Goal: Find specific page/section: Find specific page/section

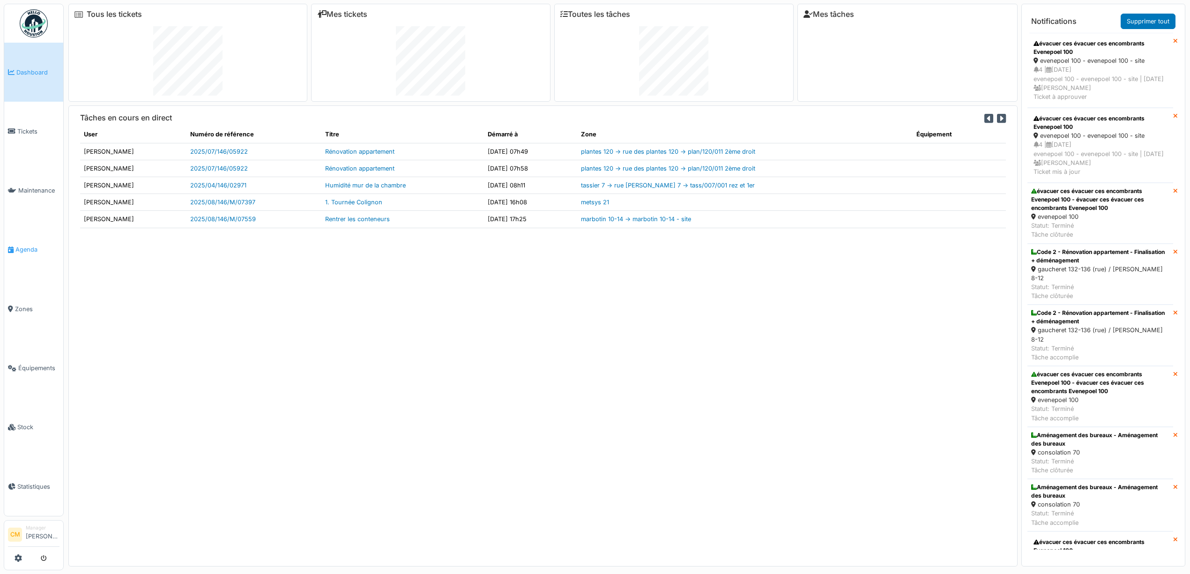
click at [22, 250] on link "Agenda" at bounding box center [33, 249] width 59 height 59
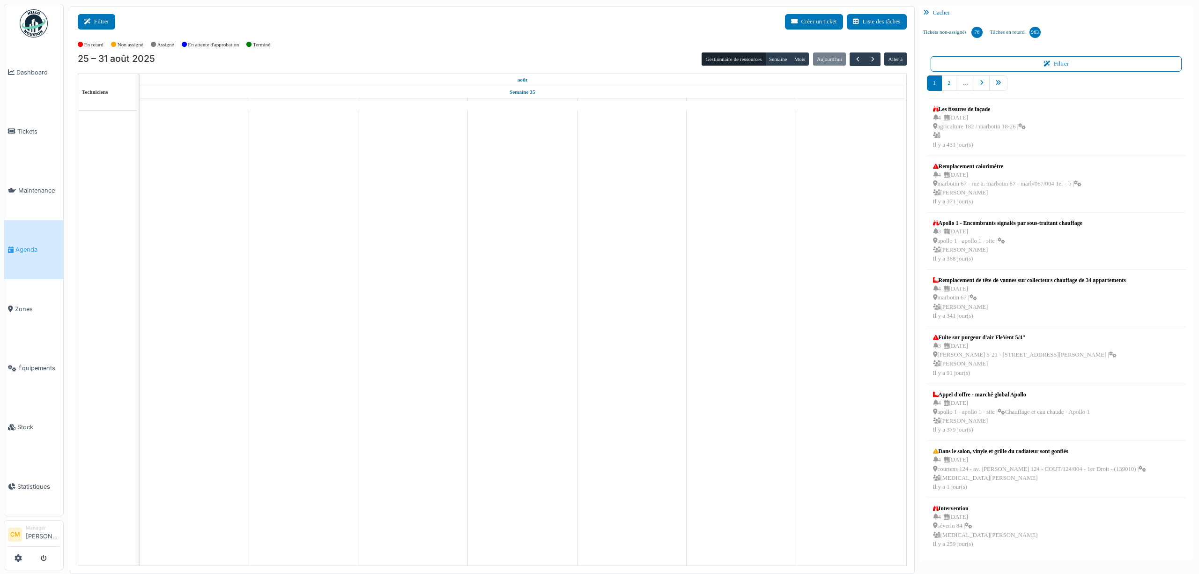
click at [88, 22] on icon at bounding box center [89, 22] width 10 height 6
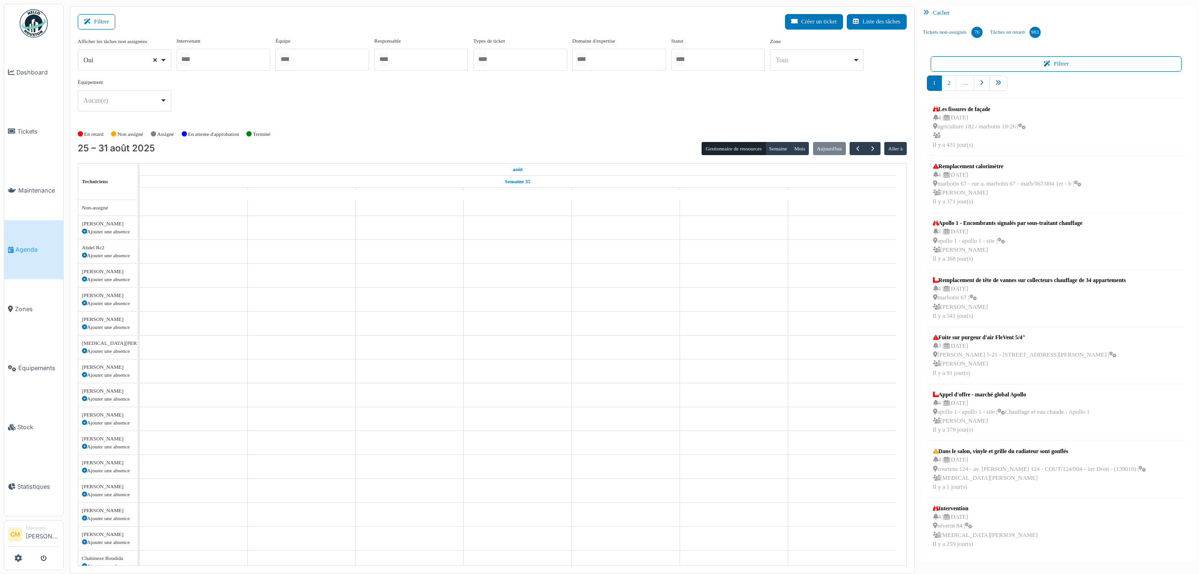
select select
click at [323, 60] on div at bounding box center [322, 60] width 94 height 22
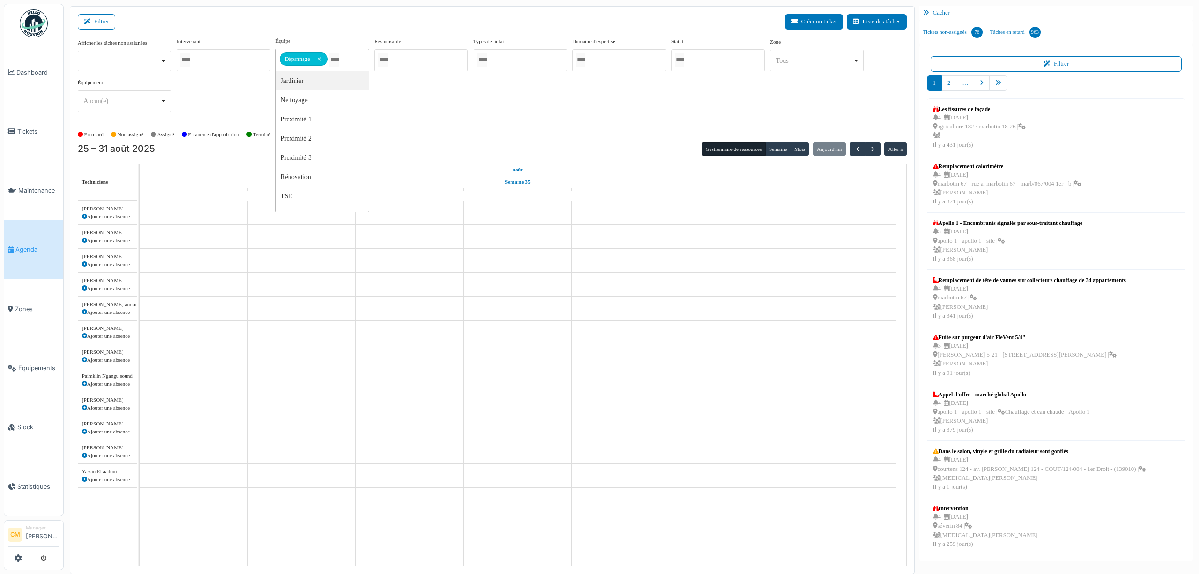
click at [618, 103] on div "Afficher les tâches non assignées Oui Non Intervenant [PERSON_NAME] [PERSON_NAM…" at bounding box center [492, 78] width 829 height 82
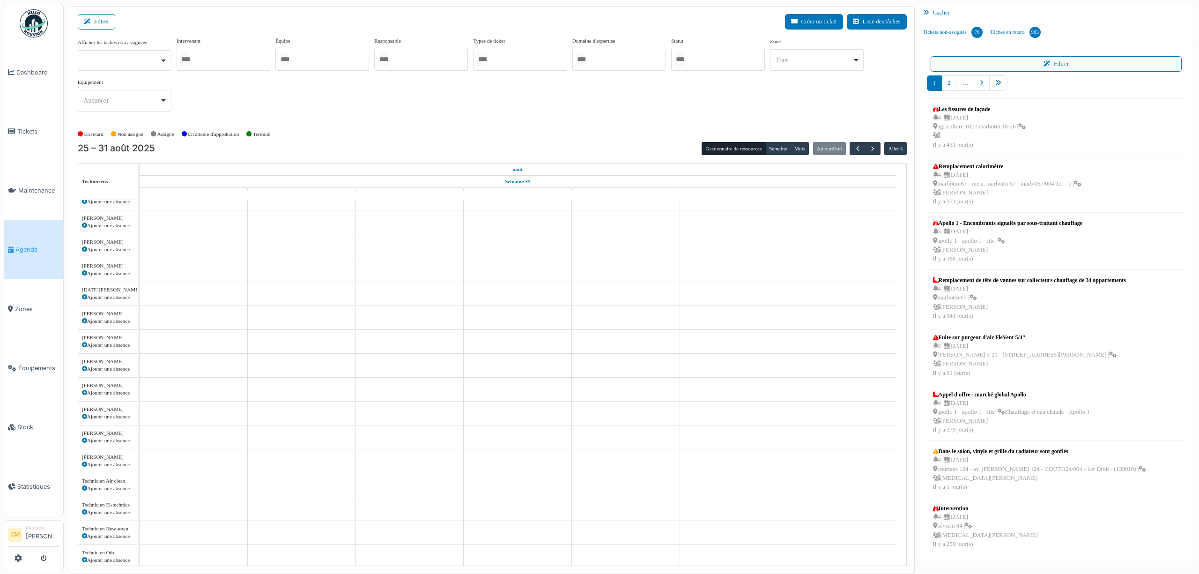
click at [300, 65] on div at bounding box center [322, 60] width 94 height 22
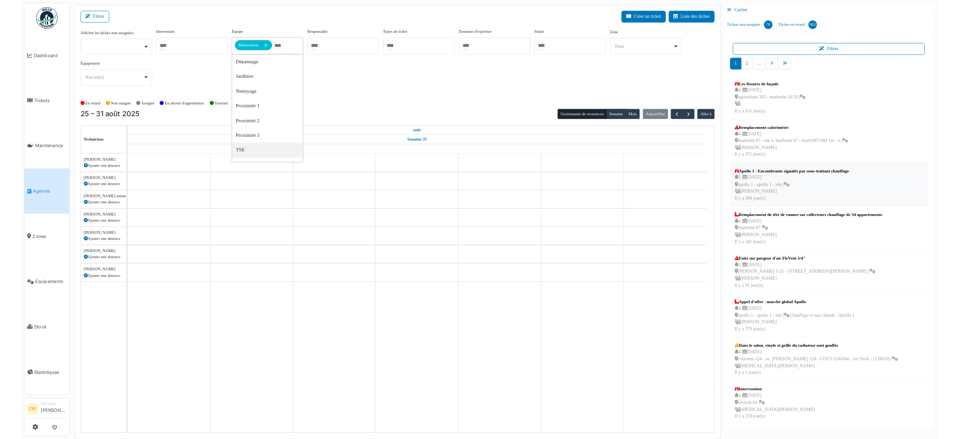
scroll to position [0, 0]
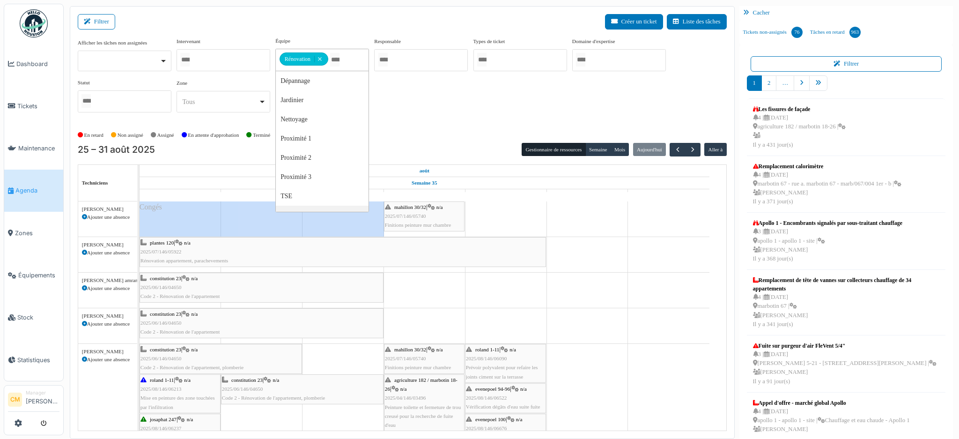
click at [426, 115] on div "Afficher les tâches non assignées Oui Non Intervenant [PERSON_NAME] [PERSON_NAM…" at bounding box center [402, 78] width 649 height 83
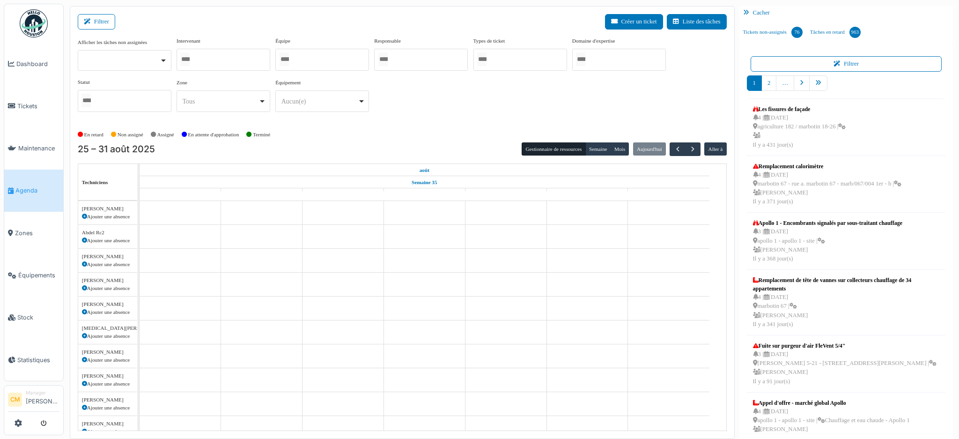
click at [325, 59] on div at bounding box center [322, 60] width 94 height 22
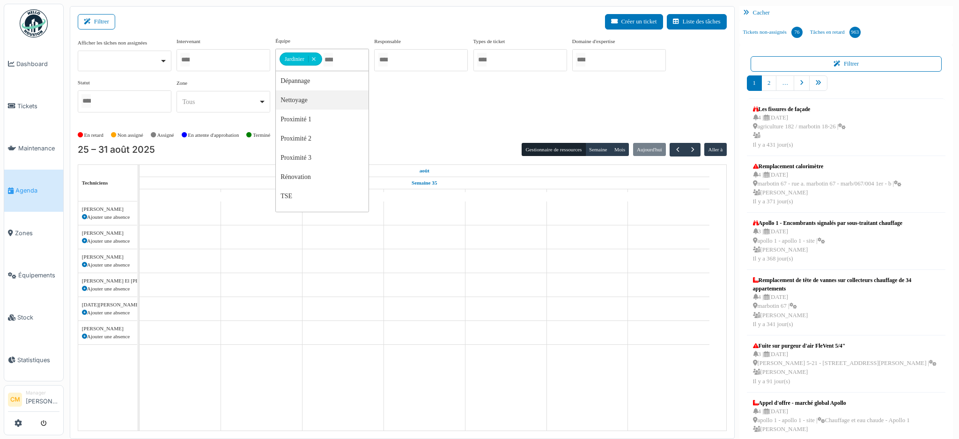
click at [414, 102] on div "Afficher les tâches non assignées Oui Non Intervenant [PERSON_NAME] [PERSON_NAM…" at bounding box center [402, 78] width 649 height 83
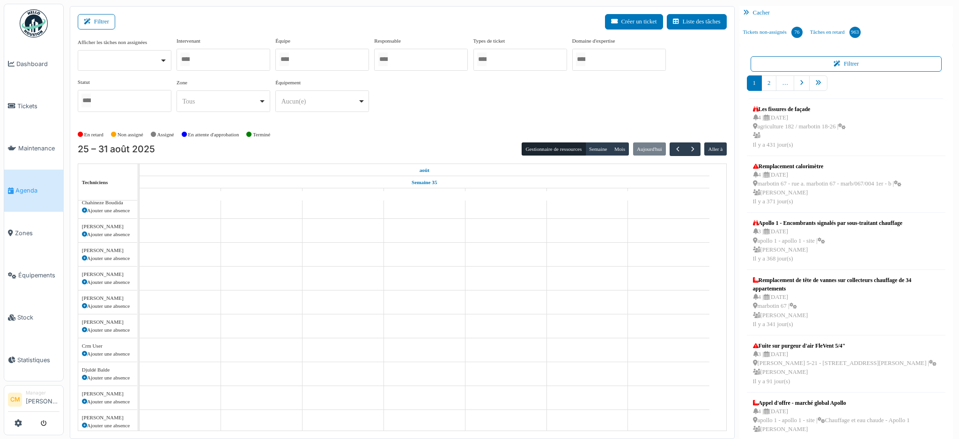
click at [209, 56] on div at bounding box center [224, 60] width 94 height 22
type input "******"
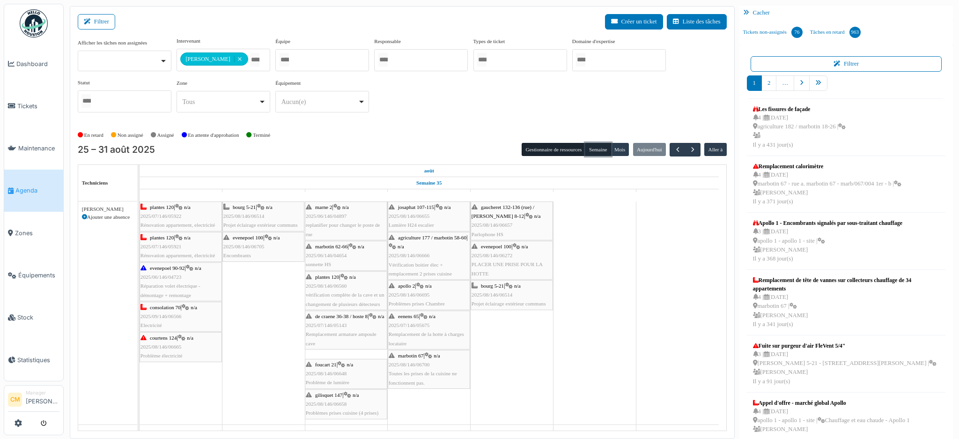
click at [588, 152] on button "Semaine" at bounding box center [598, 149] width 26 height 13
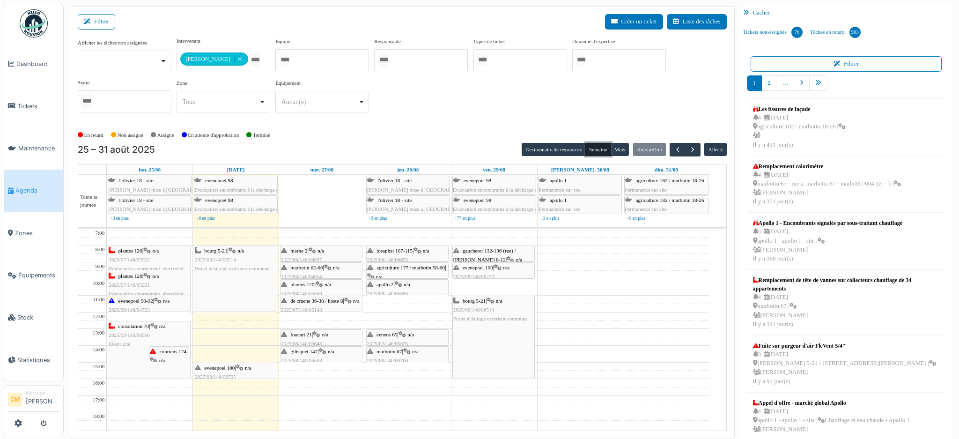
click at [236, 284] on div "bourg 5-21 | n/a 2025/08/146/06514 Projet éclairage extérieur communs" at bounding box center [234, 279] width 81 height 66
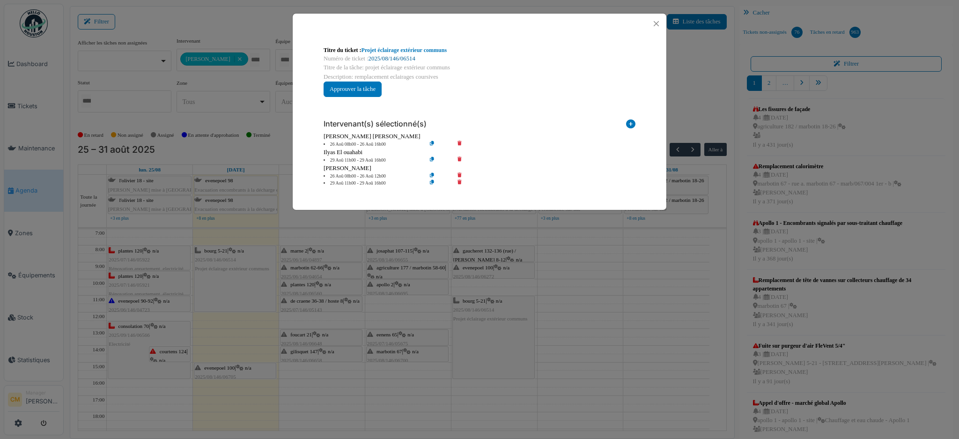
click at [396, 59] on link "2025/08/146/06514" at bounding box center [392, 58] width 47 height 7
click at [655, 22] on button "Close" at bounding box center [656, 23] width 13 height 13
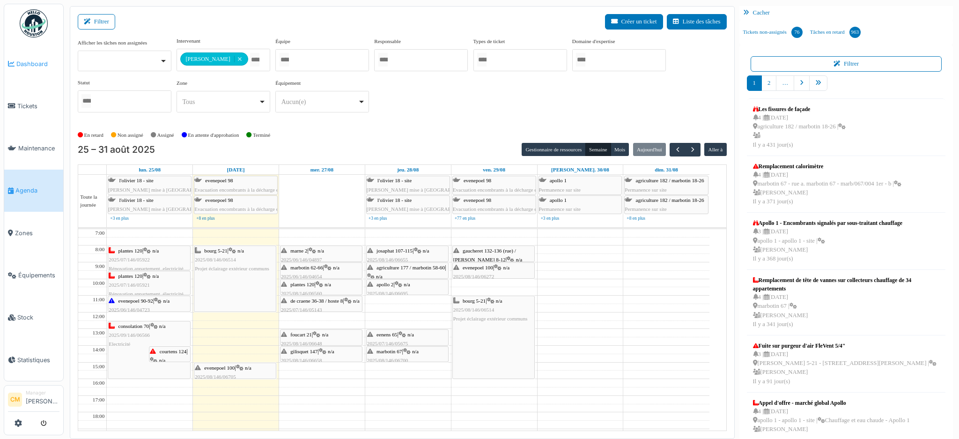
click at [32, 59] on span "Dashboard" at bounding box center [37, 63] width 43 height 9
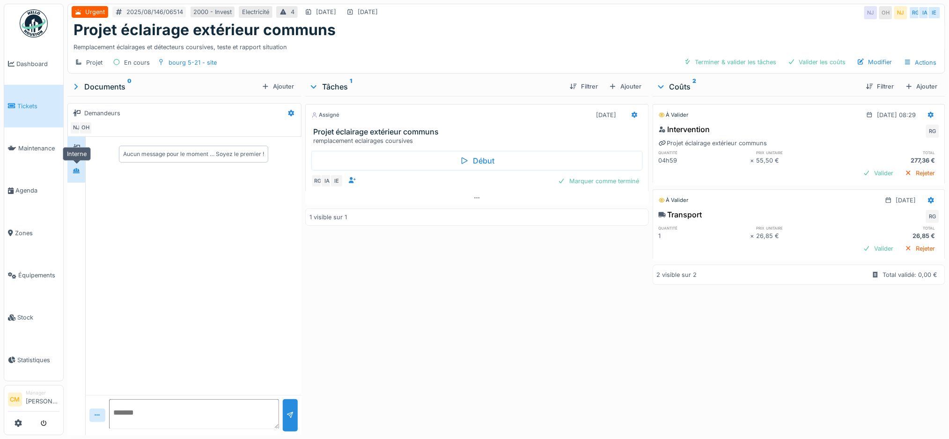
click at [76, 173] on icon at bounding box center [76, 170] width 7 height 5
click at [474, 197] on icon at bounding box center [476, 198] width 7 height 6
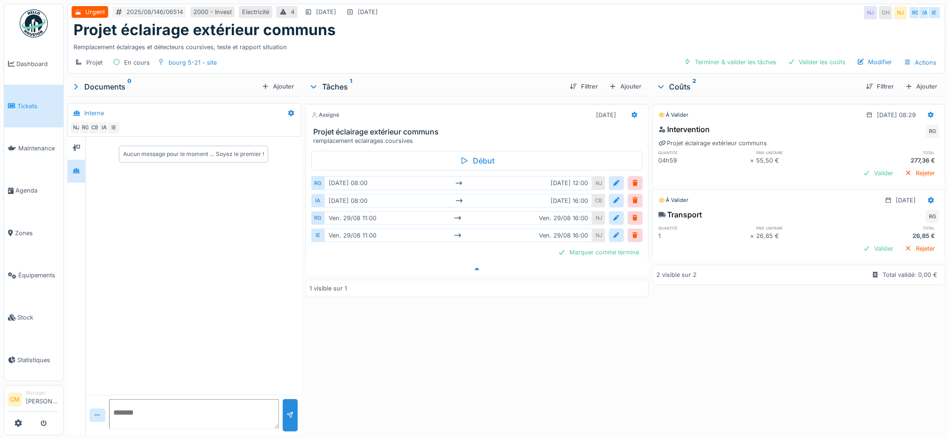
scroll to position [9, 0]
